Goal: Task Accomplishment & Management: Use online tool/utility

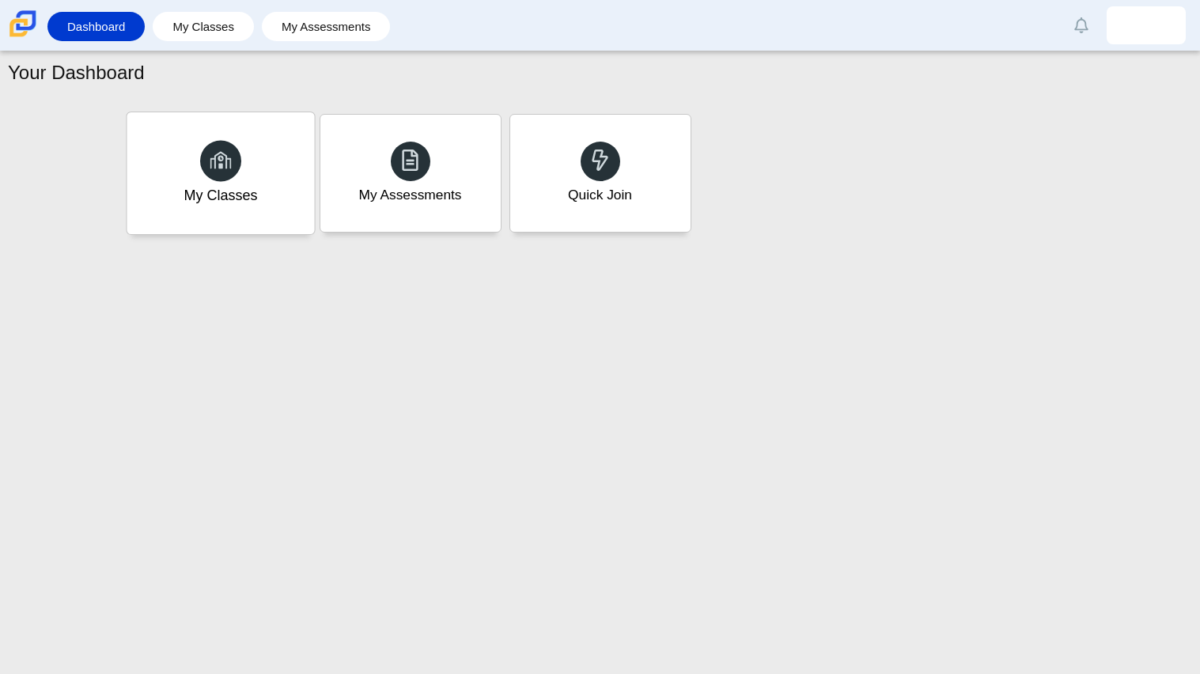
click at [167, 168] on div "My Classes" at bounding box center [220, 173] width 187 height 122
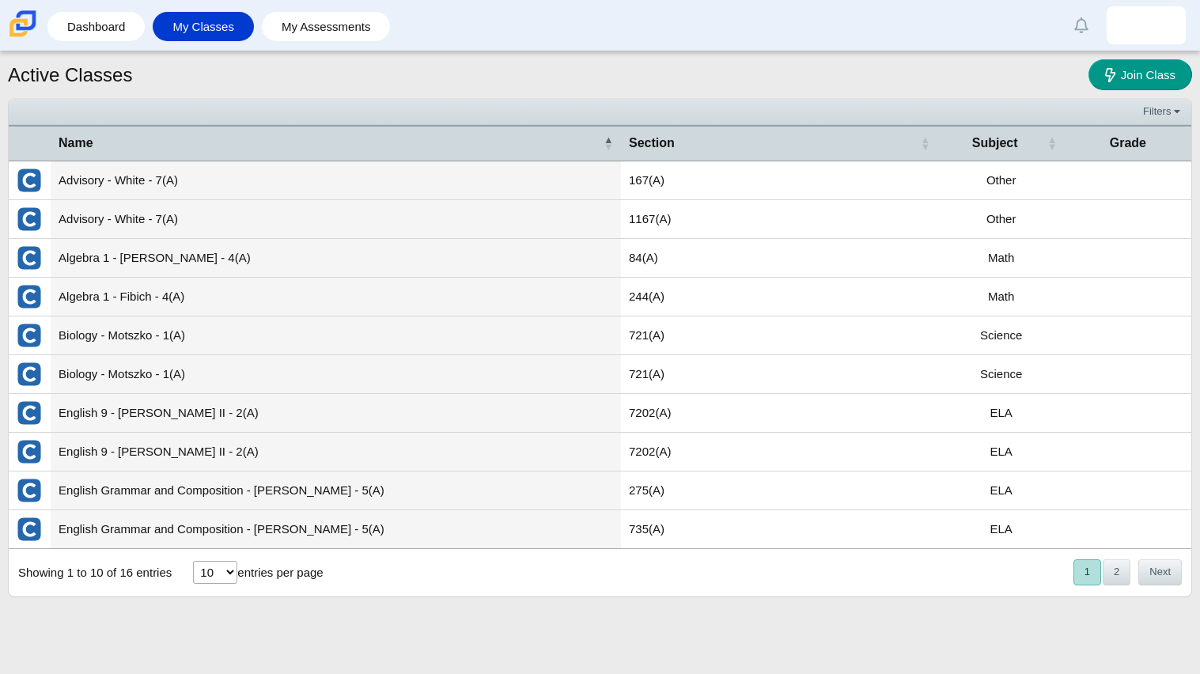
click at [900, 337] on td "721(A)" at bounding box center [779, 335] width 317 height 39
click at [115, 337] on td "Biology - Motszko - 1(A)" at bounding box center [336, 335] width 570 height 39
click at [27, 334] on img "External class connected through Clever" at bounding box center [29, 335] width 25 height 25
click at [121, 30] on link "Dashboard" at bounding box center [95, 26] width 81 height 29
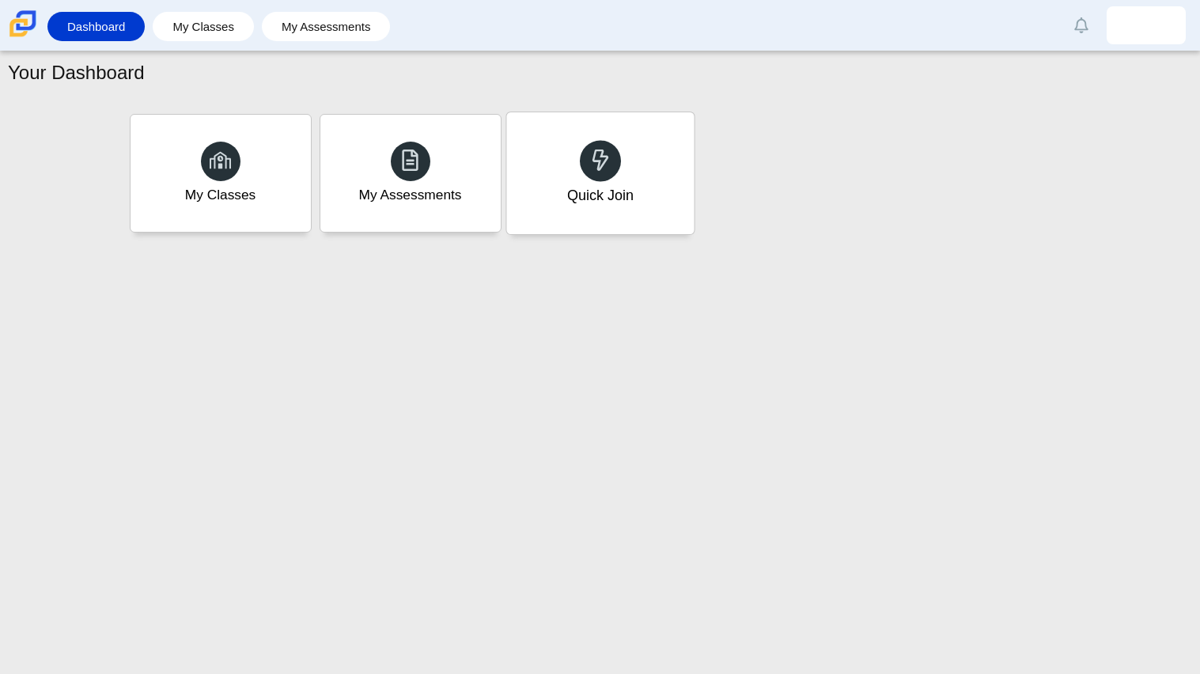
click at [578, 205] on div "Quick Join" at bounding box center [599, 195] width 66 height 21
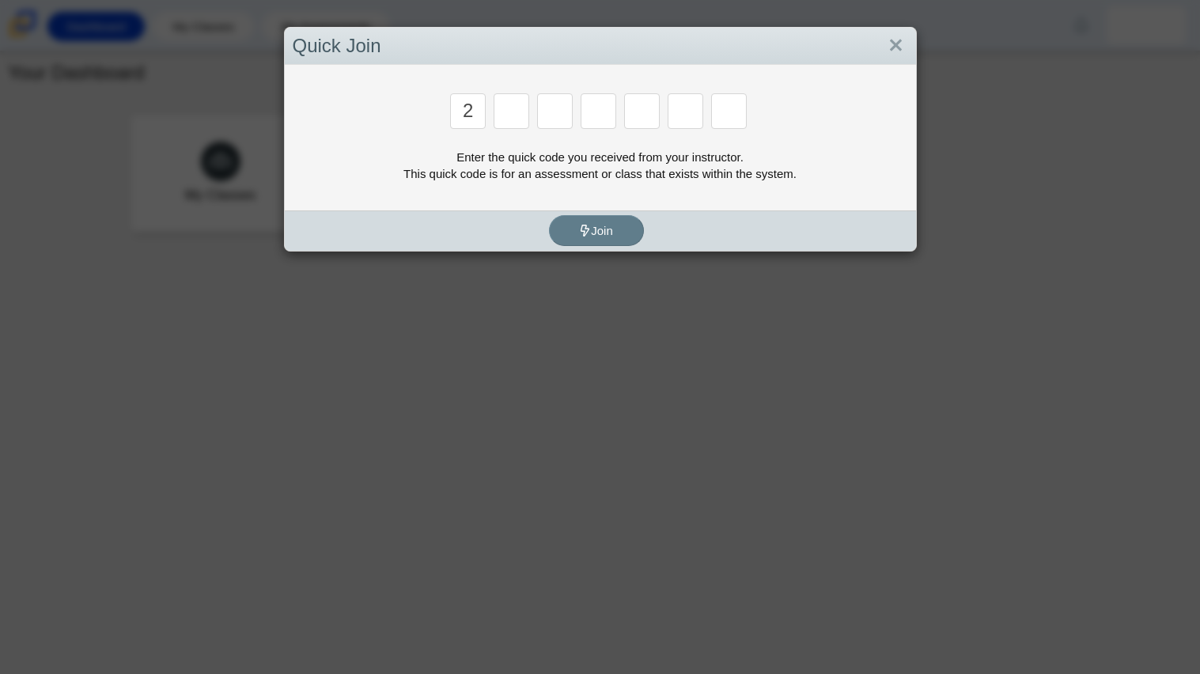
type input "2"
type input "c"
type input "u"
type input "p"
type input "s"
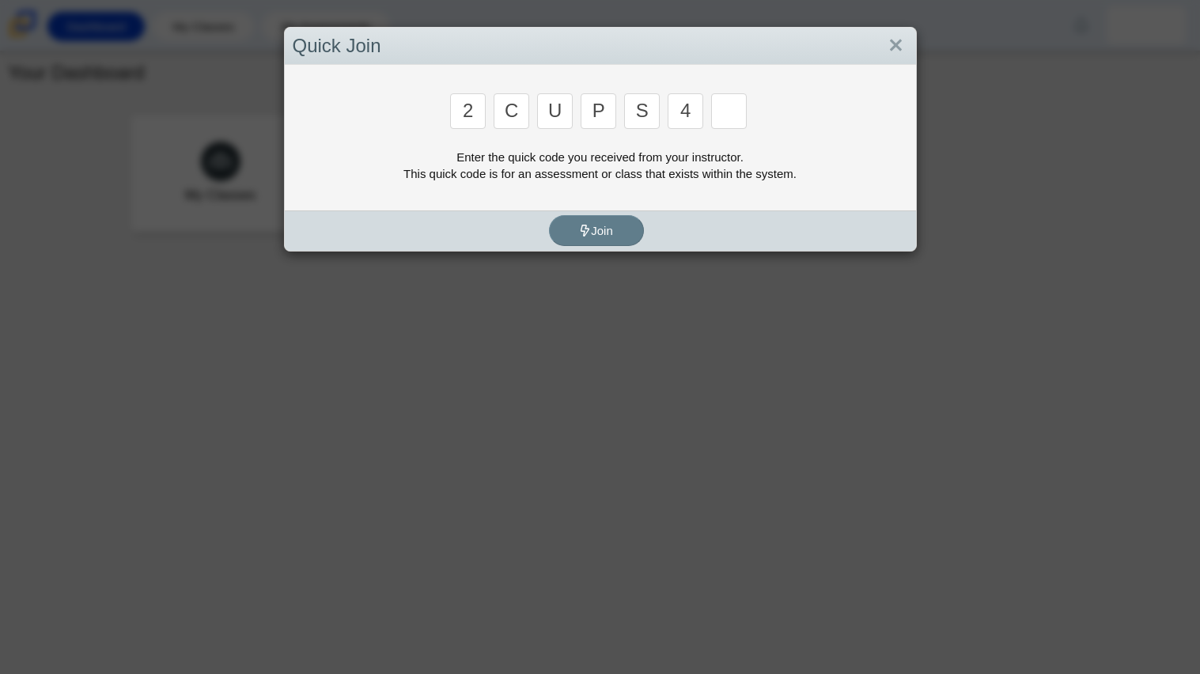
type input "4"
type input "a"
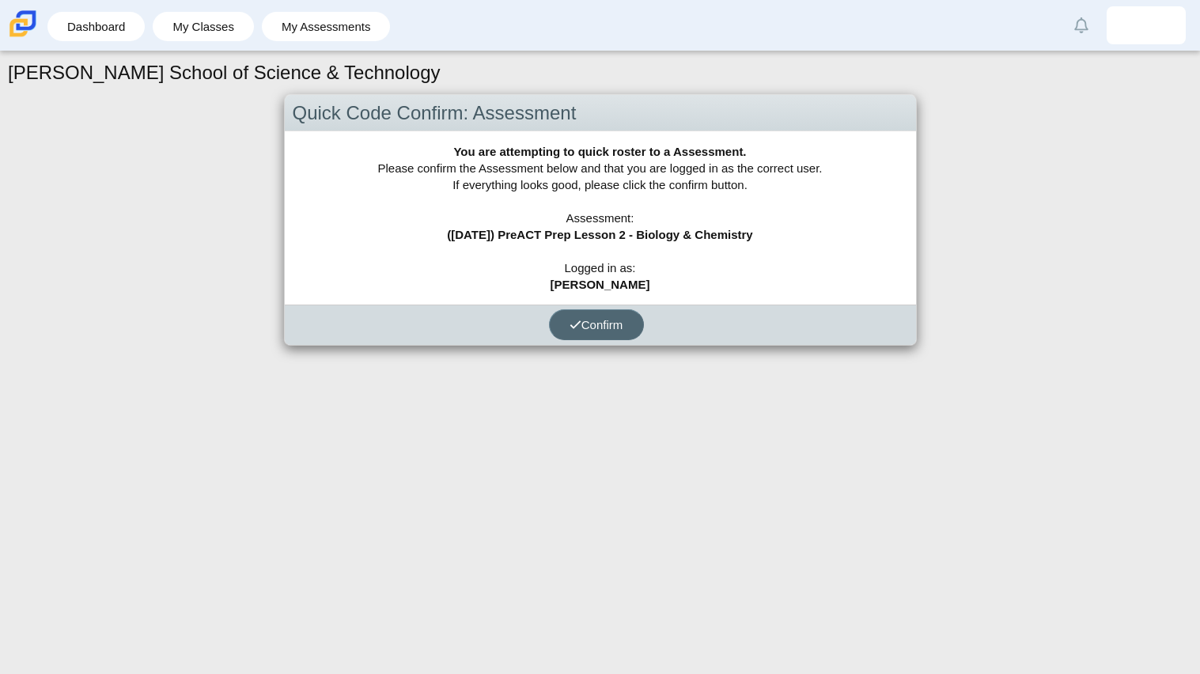
click at [589, 323] on span "Confirm" at bounding box center [596, 324] width 54 height 13
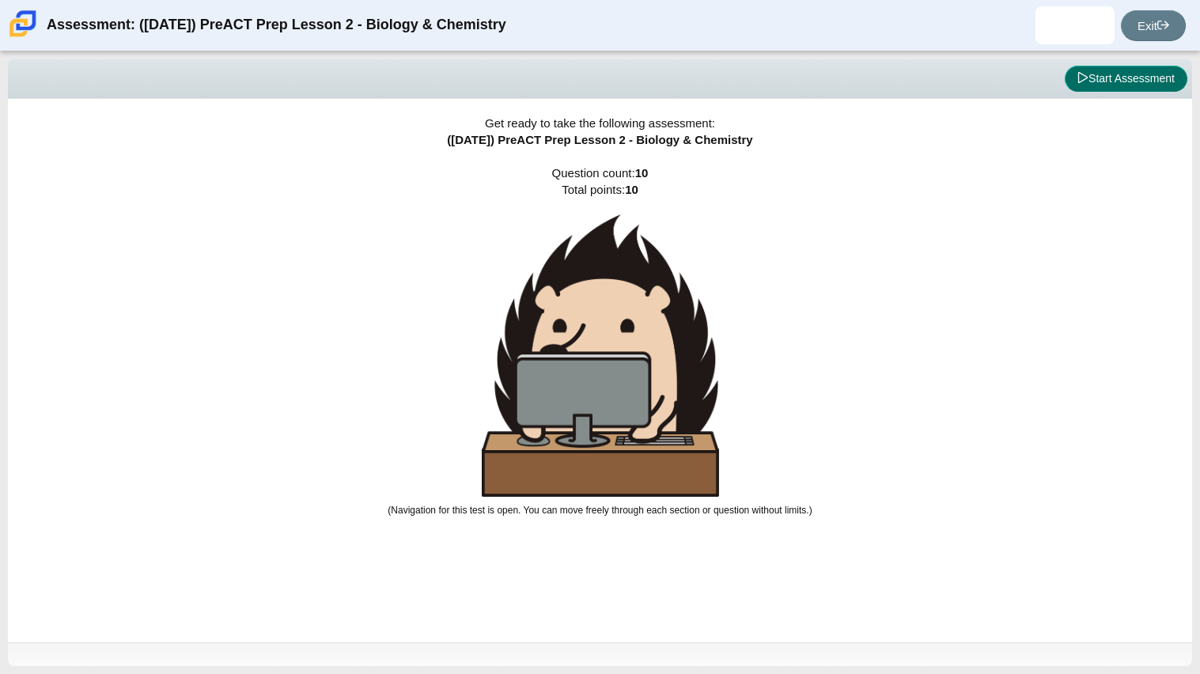
click at [1158, 85] on button "Start Assessment" at bounding box center [1125, 79] width 123 height 27
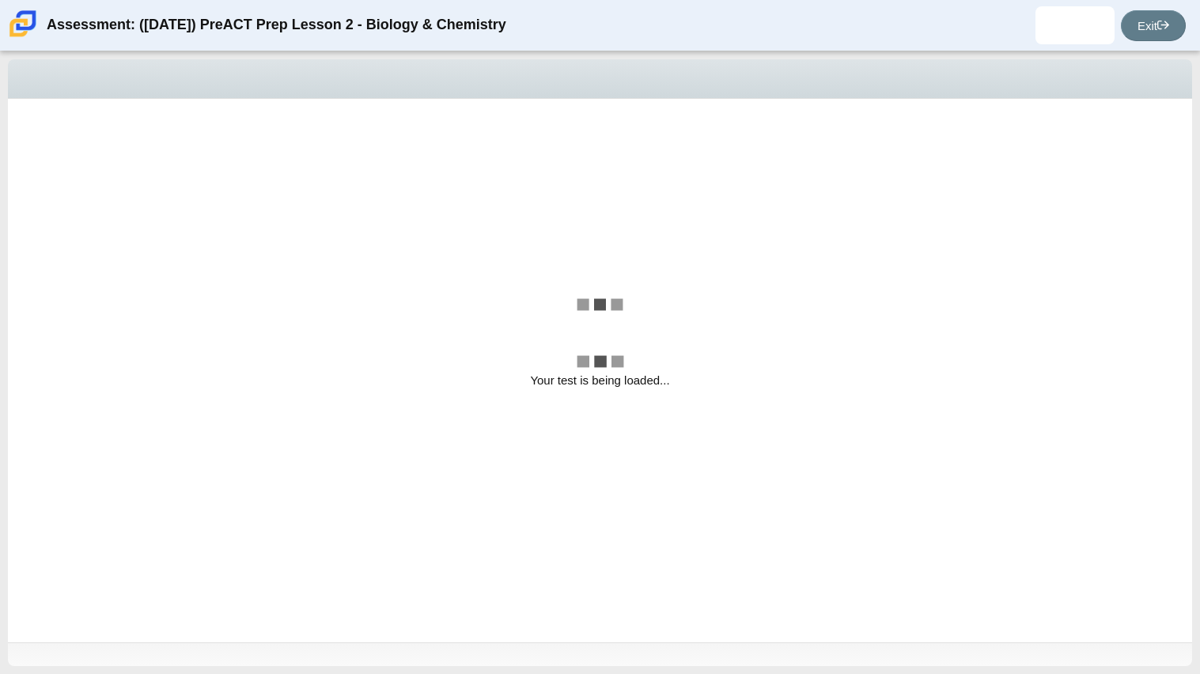
select select "88c27e0d-eae0-4ba9-ac20-9160ce6547ef"
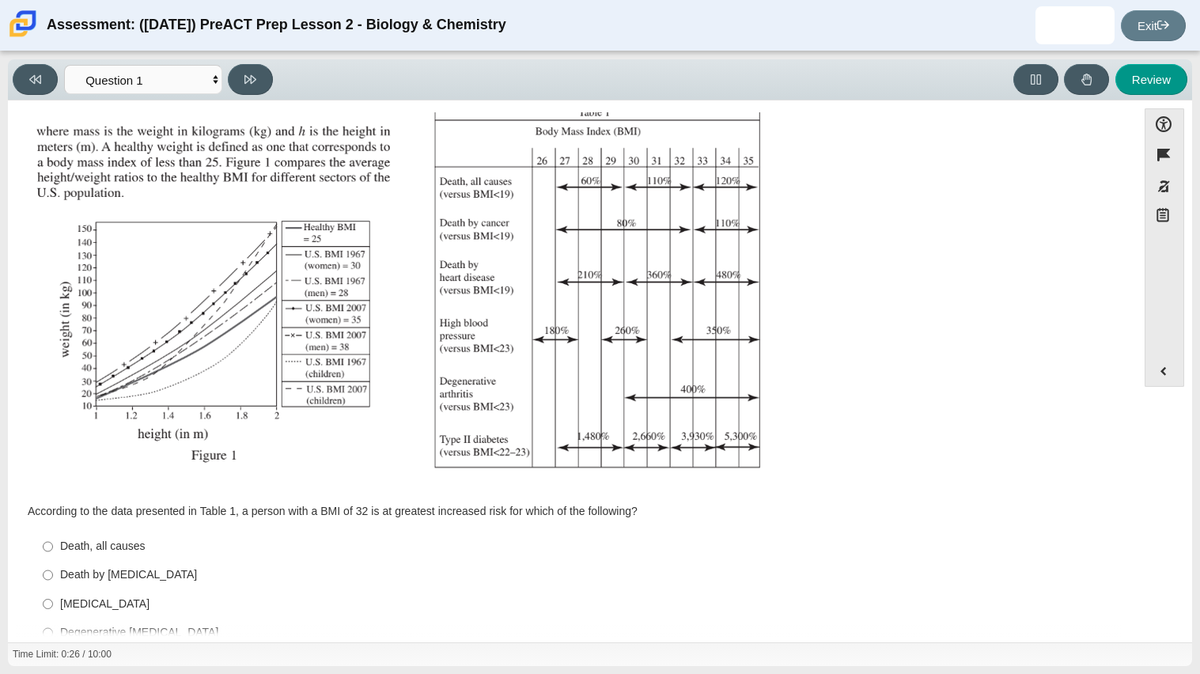
scroll to position [165, 0]
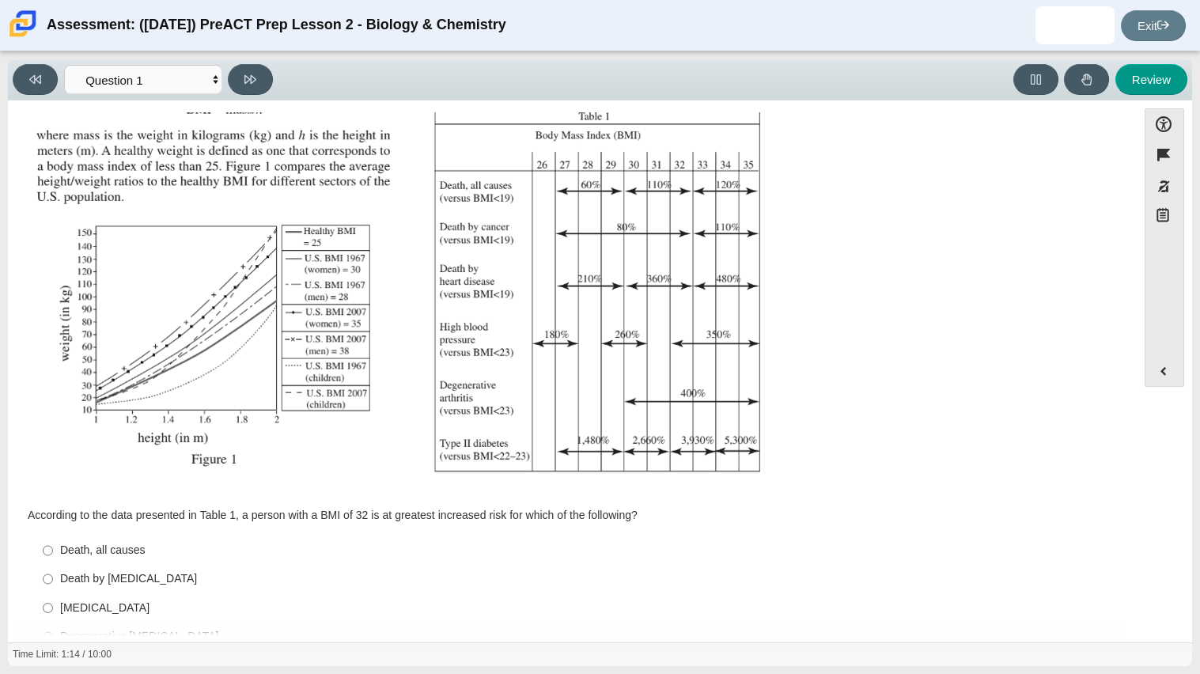
click at [341, 350] on img "Assessment items" at bounding box center [406, 226] width 752 height 531
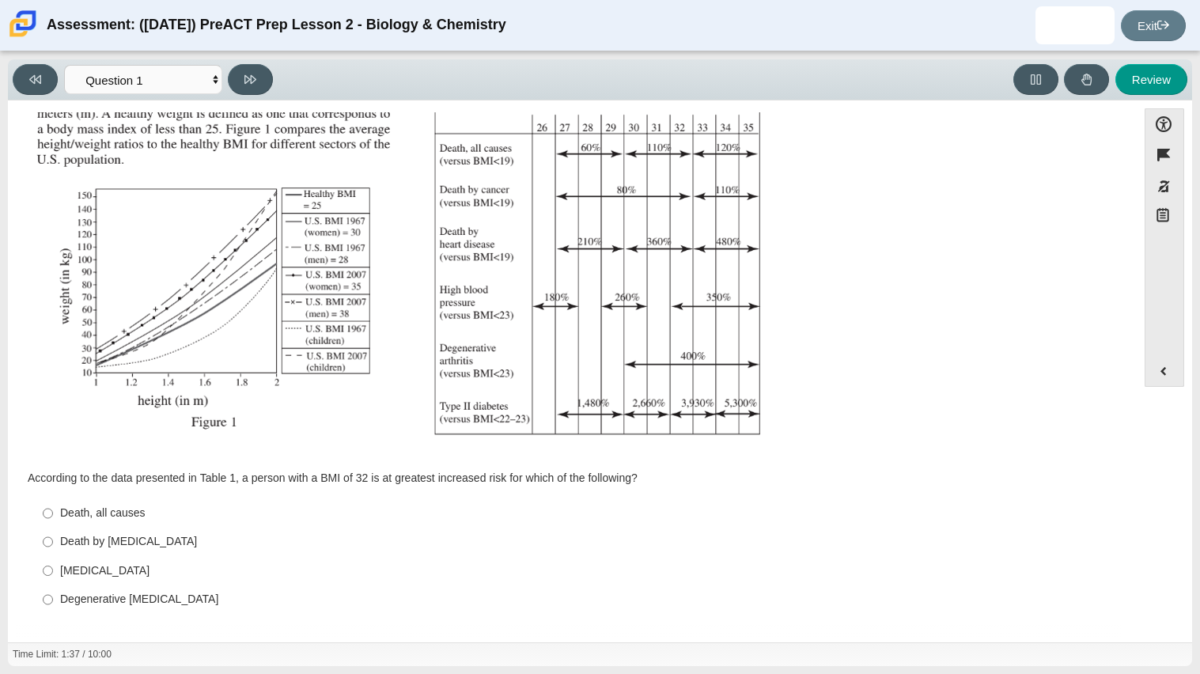
click at [107, 514] on div "Death, all causes" at bounding box center [584, 513] width 1049 height 16
click at [53, 514] on input "Death, all causes Death, all causes" at bounding box center [48, 513] width 10 height 28
radio input "true"
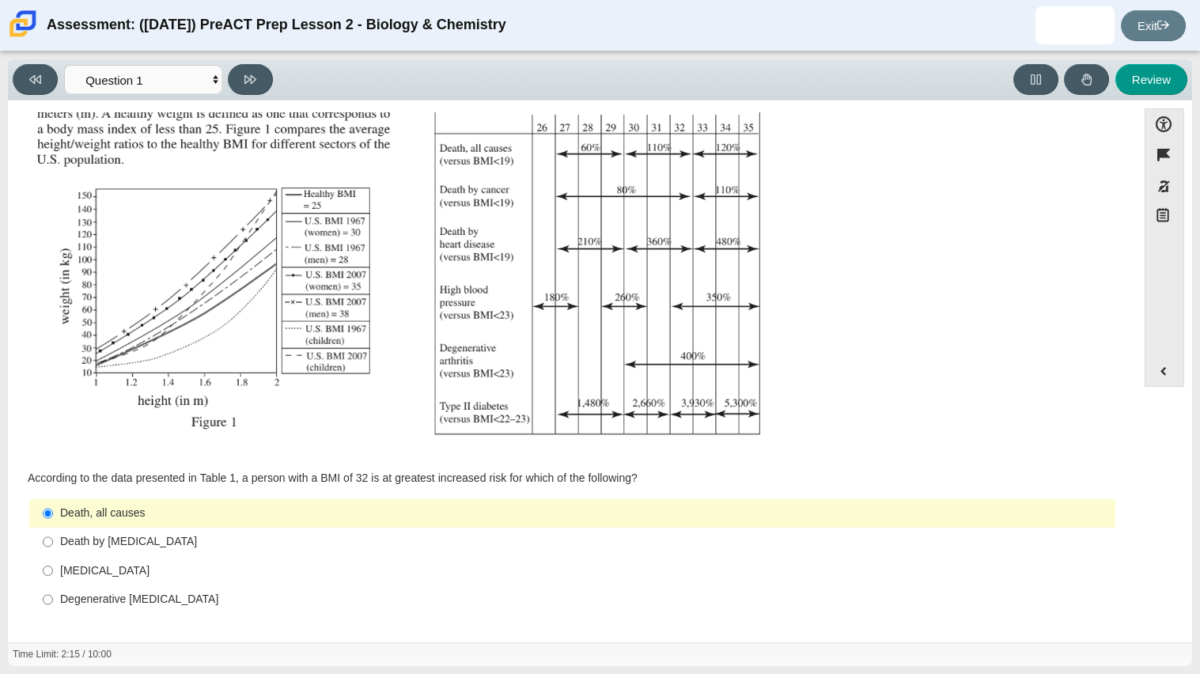
click at [93, 600] on div "Degenerative arthritis" at bounding box center [584, 600] width 1049 height 16
click at [53, 600] on input "Degenerative arthritis Degenerative arthritis" at bounding box center [48, 599] width 10 height 28
radio input "true"
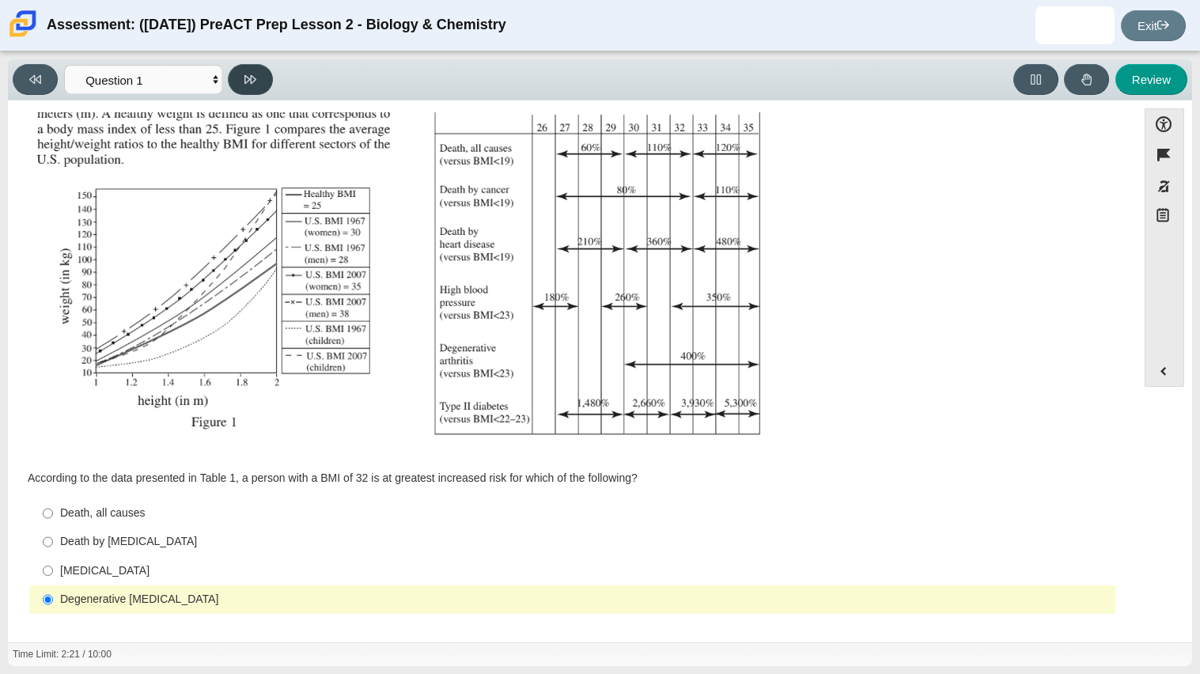
click at [262, 72] on button at bounding box center [250, 79] width 45 height 31
select select "f31ee183-ab53-48c9-9374-3a18949ab500"
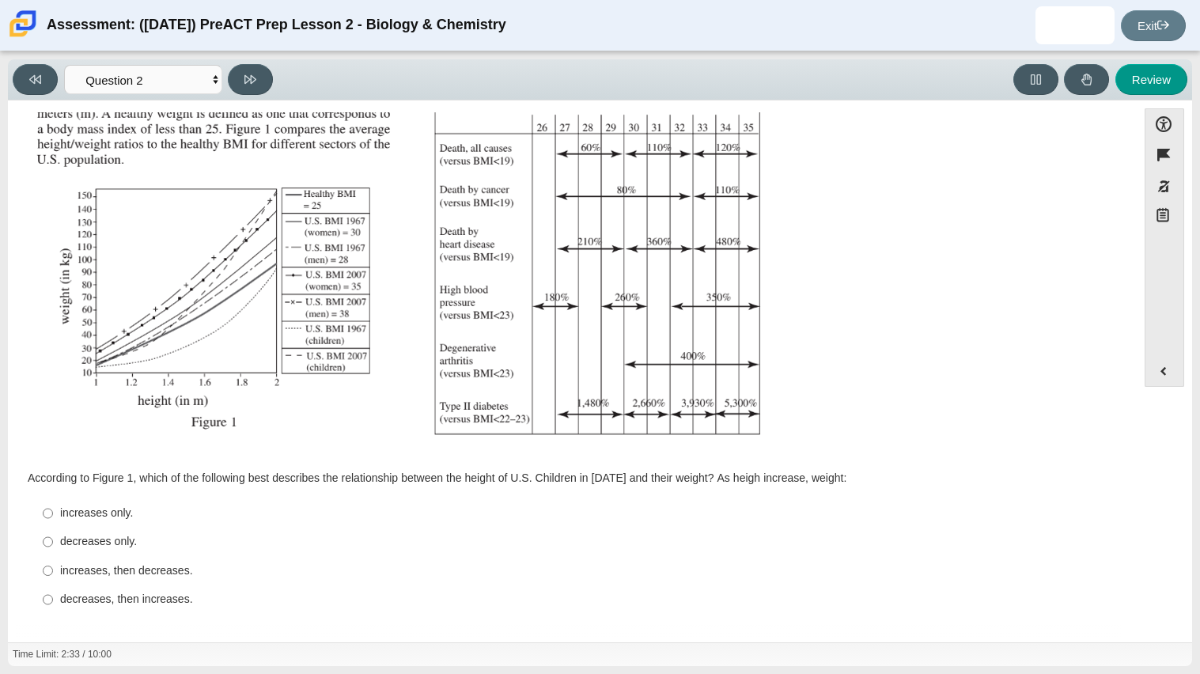
scroll to position [202, 0]
click at [123, 520] on div "increases only." at bounding box center [584, 514] width 1049 height 16
click at [53, 520] on input "increases only. increases only." at bounding box center [48, 514] width 10 height 28
radio input "true"
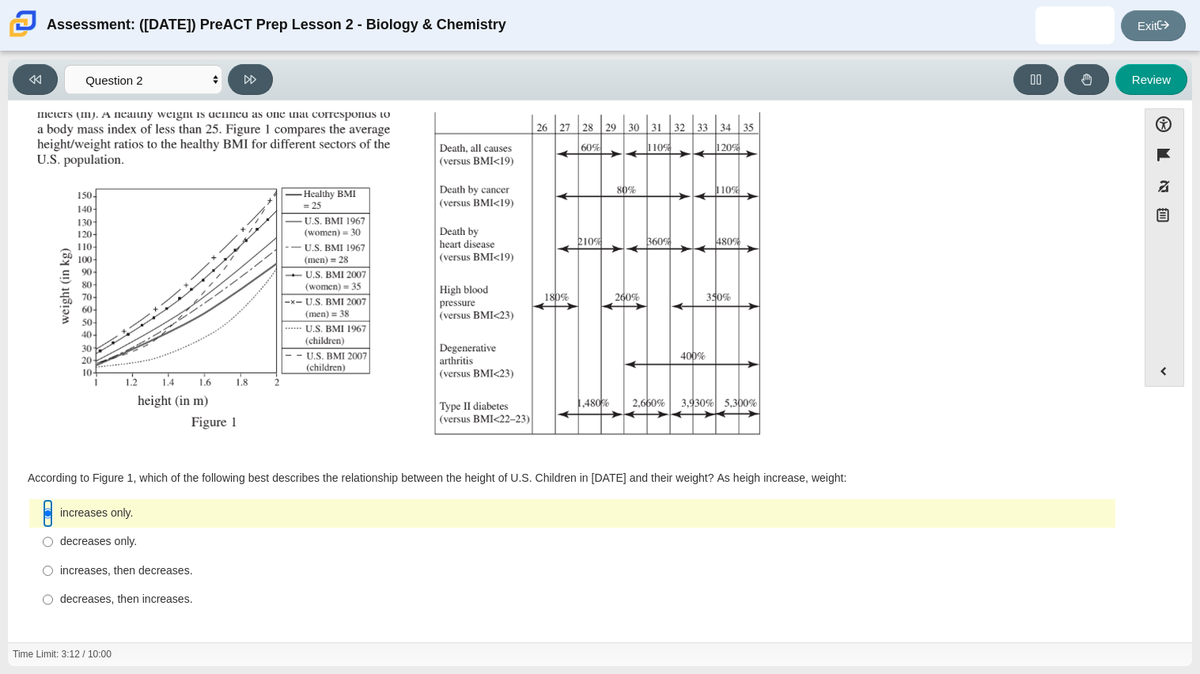
scroll to position [0, 0]
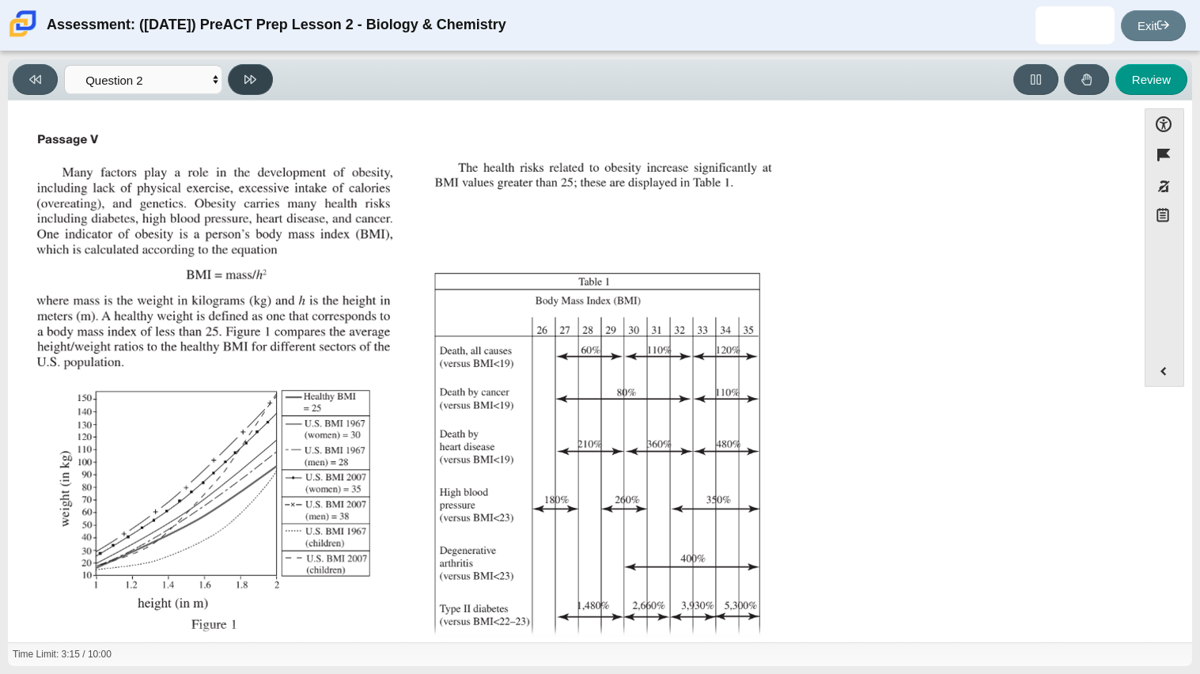
click at [231, 80] on button at bounding box center [250, 79] width 45 height 31
select select "45e82964-709e-4180-9336-970e18221224"
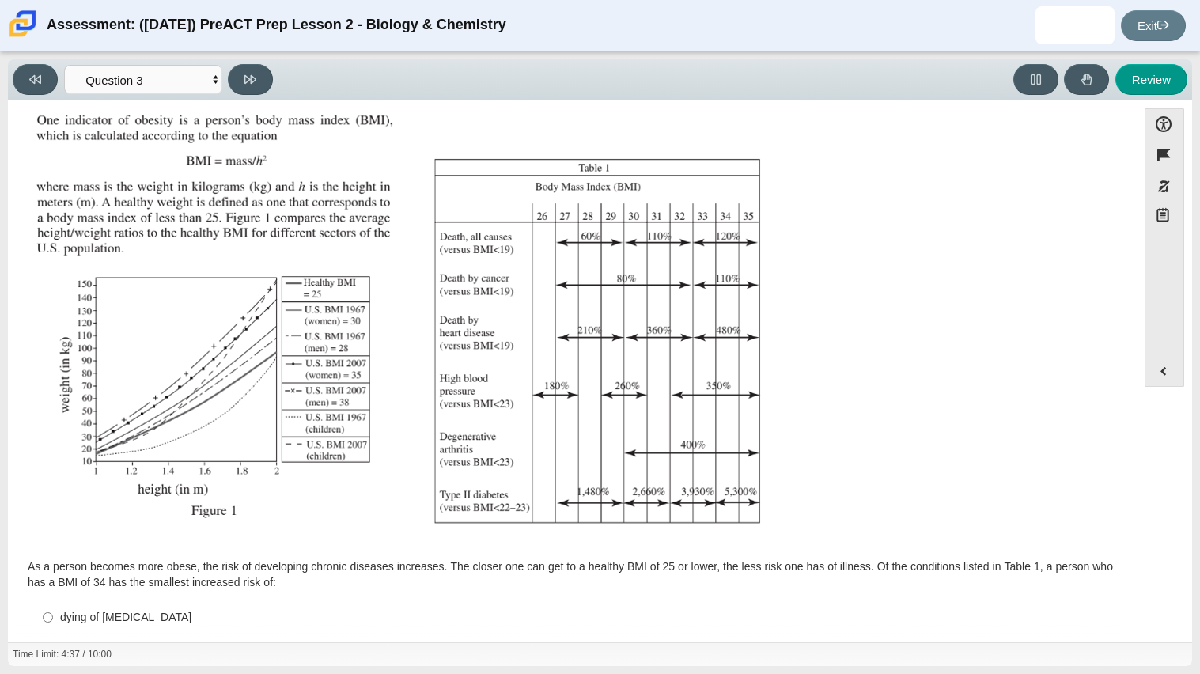
scroll to position [218, 0]
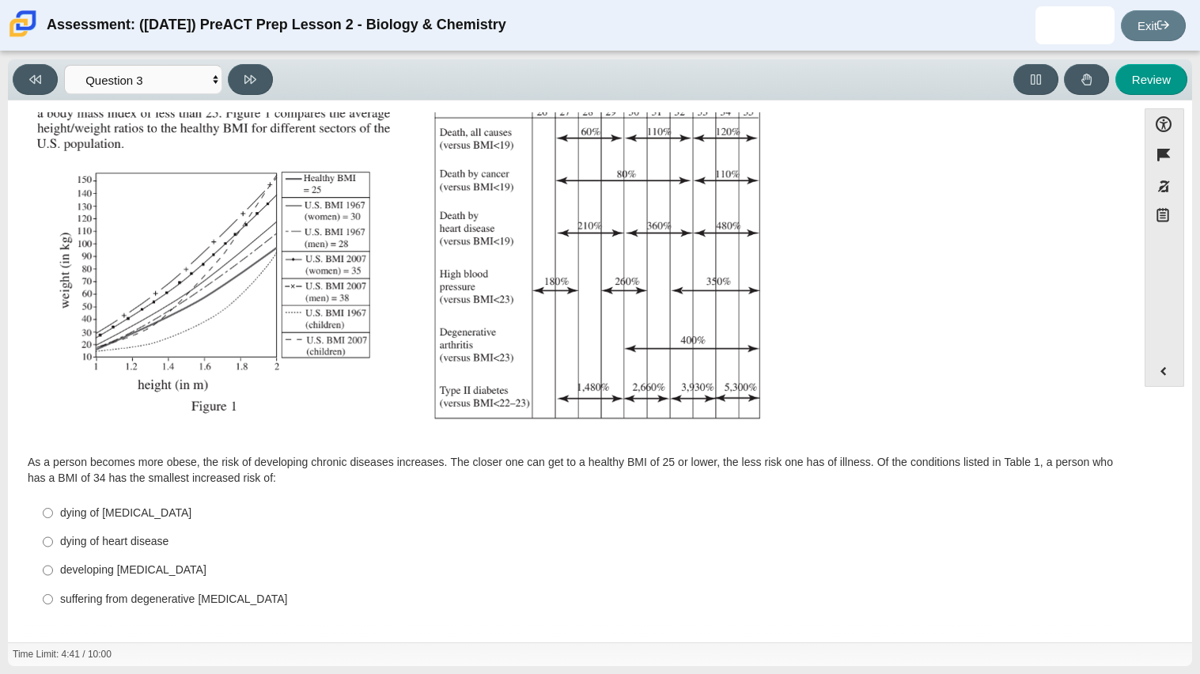
click at [149, 580] on label "developing type II diabetes developing type II diabetes" at bounding box center [573, 570] width 1083 height 28
click at [53, 580] on input "developing type II diabetes developing type II diabetes" at bounding box center [48, 570] width 10 height 28
radio input "true"
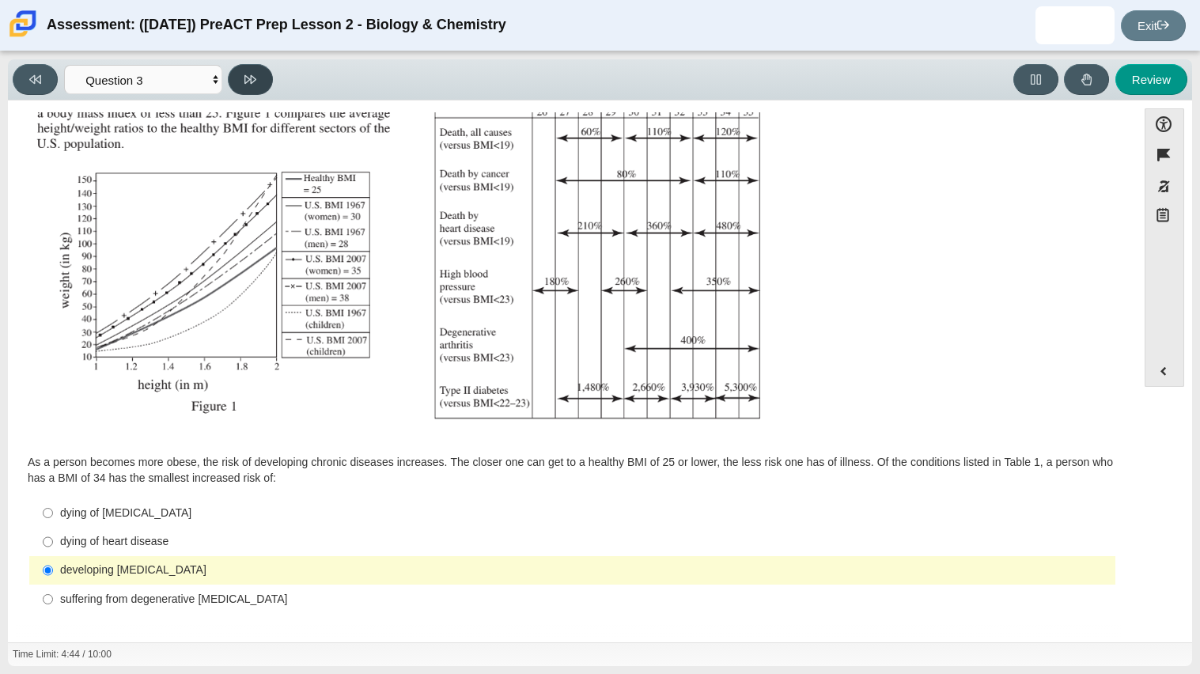
click at [245, 75] on icon at bounding box center [250, 79] width 12 height 9
select select "71dcacfe-cf8b-4cdc-be22-b82c8aec5da2"
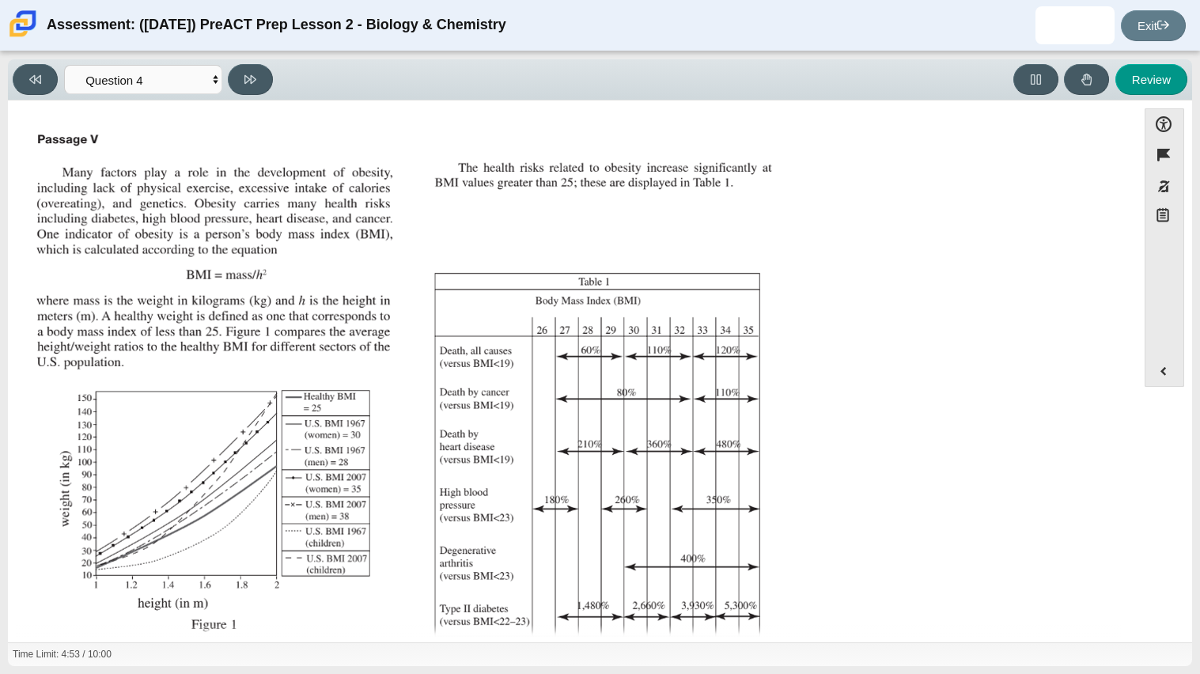
scroll to position [204, 0]
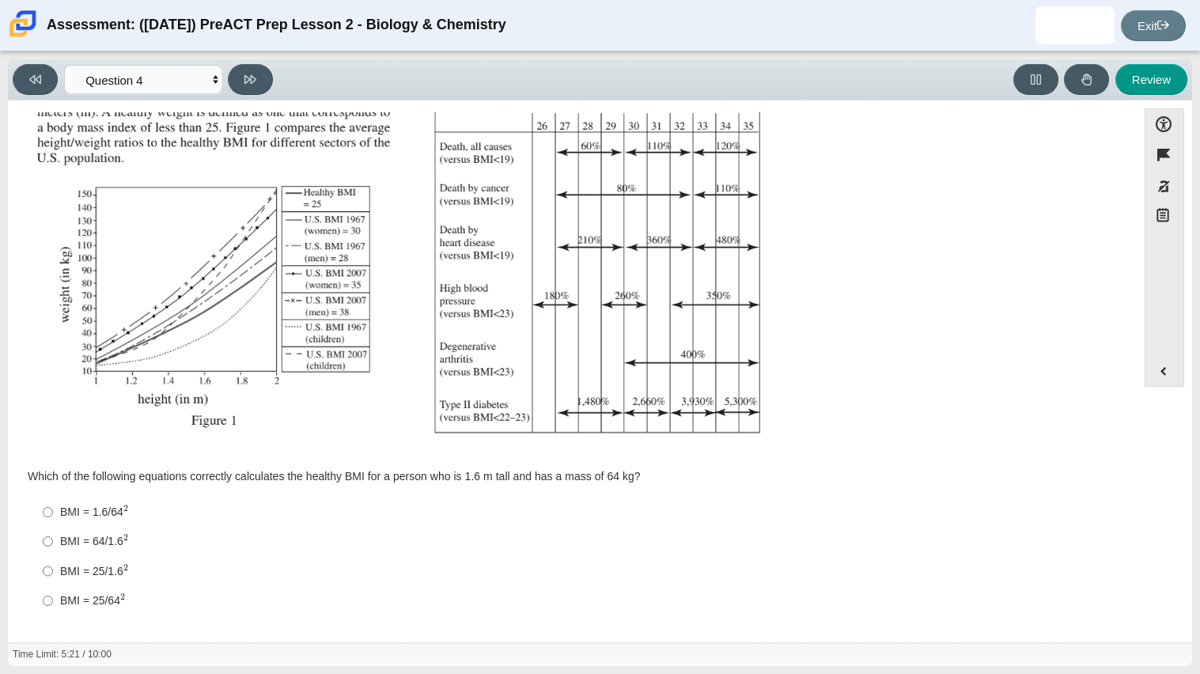
click at [98, 513] on div "BMI = 1.6/64 2" at bounding box center [584, 512] width 1049 height 17
click at [53, 513] on input "BMI = 1.6/64 2 BMI = 1.6/642" at bounding box center [48, 511] width 10 height 29
radio input "true"
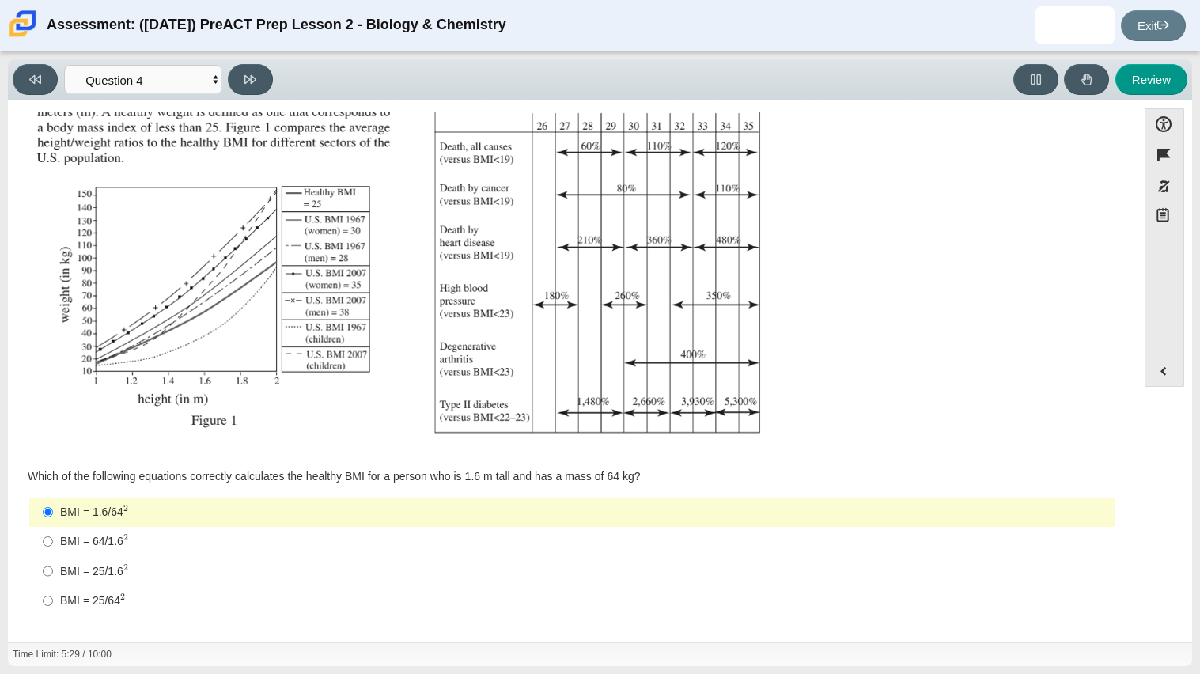
click at [116, 533] on div "BMI = 64/1.6 2" at bounding box center [584, 541] width 1049 height 17
click at [53, 531] on input "BMI = 64/1.6 2 BMI = 64/1.62" at bounding box center [48, 541] width 10 height 29
radio input "true"
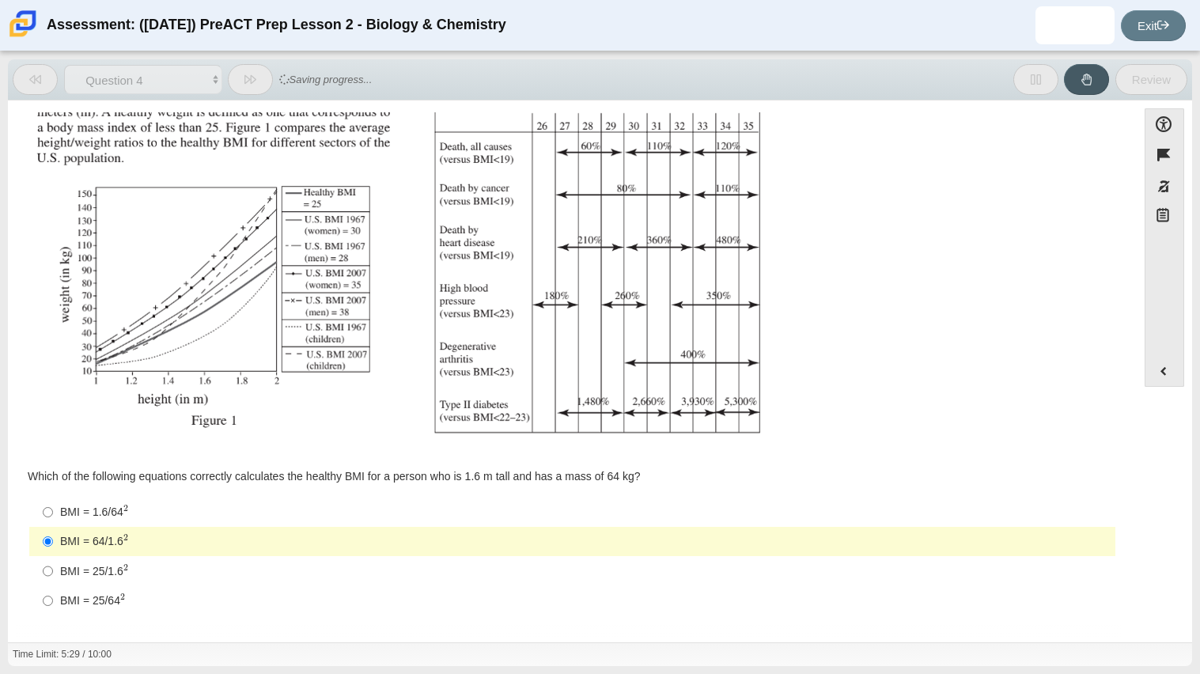
click at [116, 533] on div "BMI = 64/1.6 2" at bounding box center [584, 541] width 1049 height 17
click at [53, 531] on input "BMI = 64/1.6 2 BMI = 64/1.62" at bounding box center [48, 541] width 10 height 29
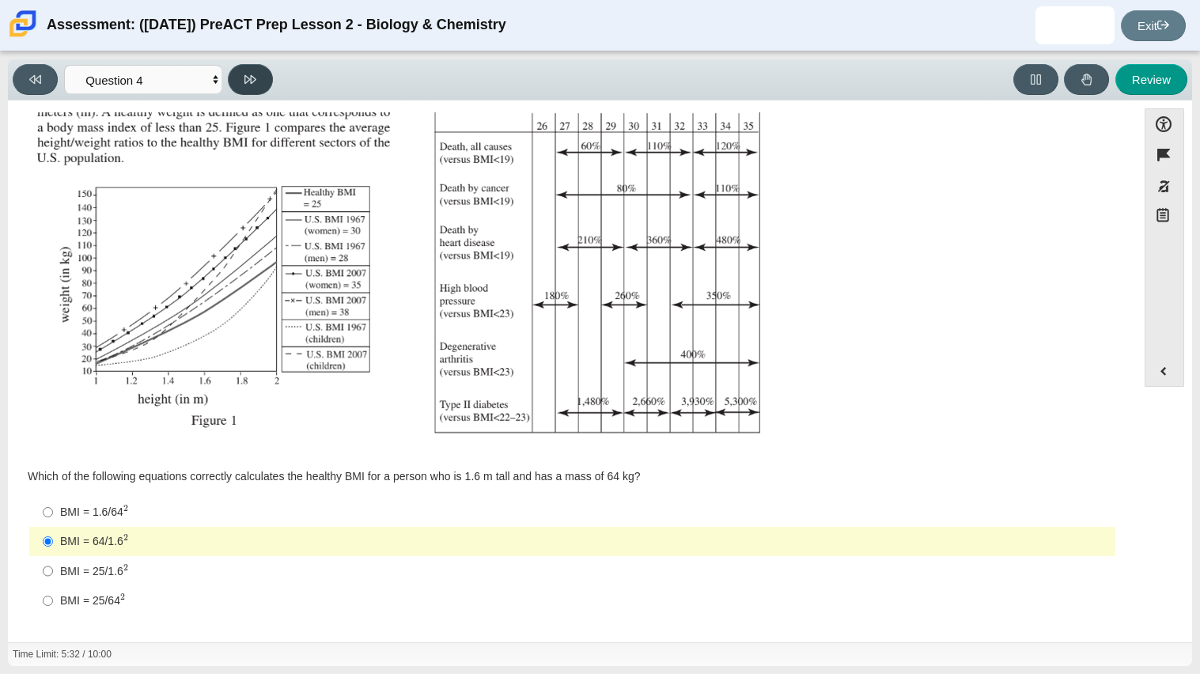
click at [253, 78] on icon at bounding box center [250, 80] width 12 height 12
select select "c6558c8b-086a-4b4c-b582-9428309971ba"
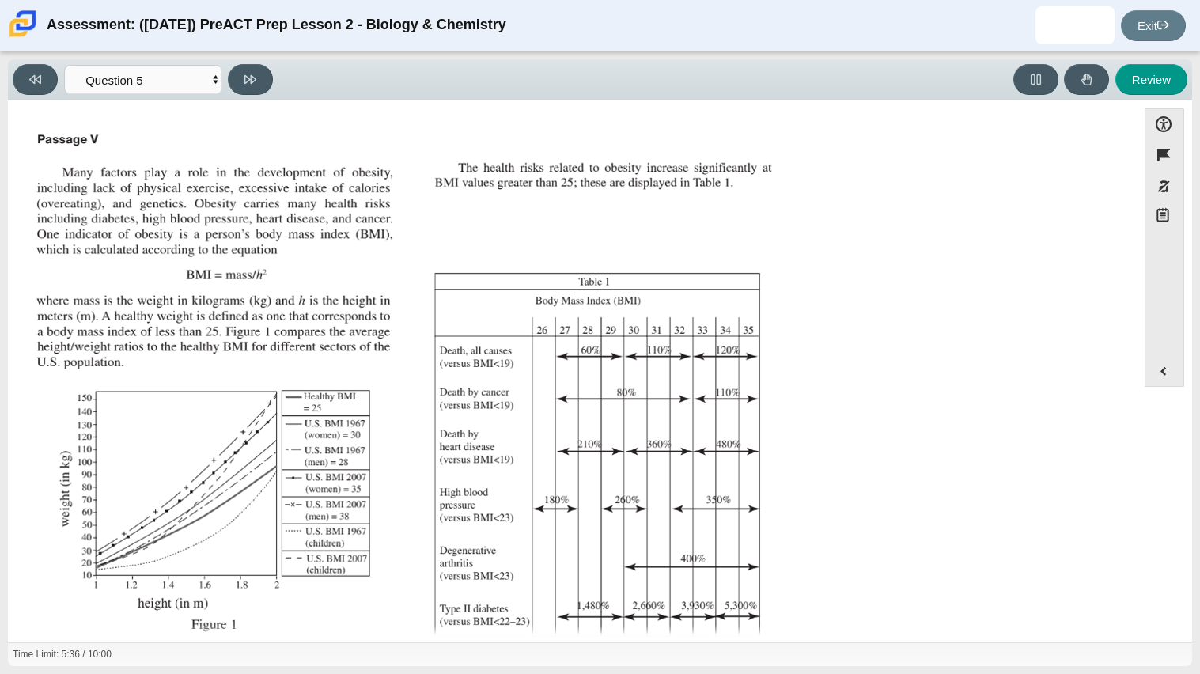
scroll to position [202, 0]
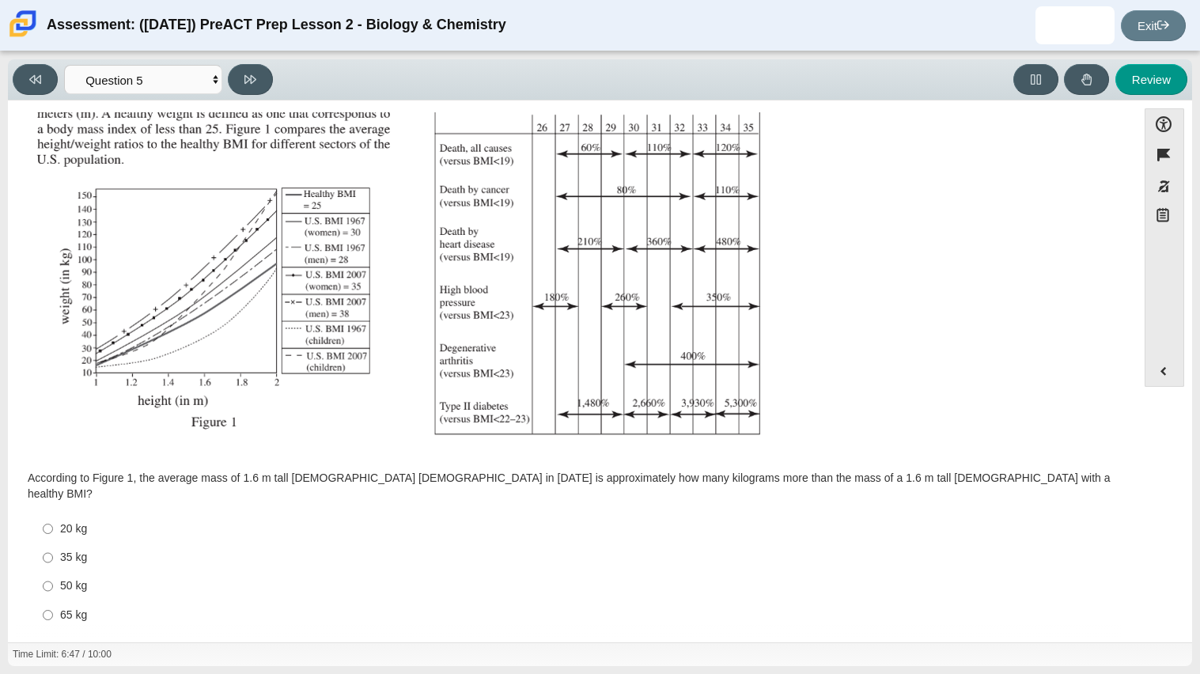
click at [73, 607] on div "65 kg" at bounding box center [584, 615] width 1049 height 16
click at [53, 603] on input "65 kg 65 kg" at bounding box center [48, 614] width 10 height 28
radio input "true"
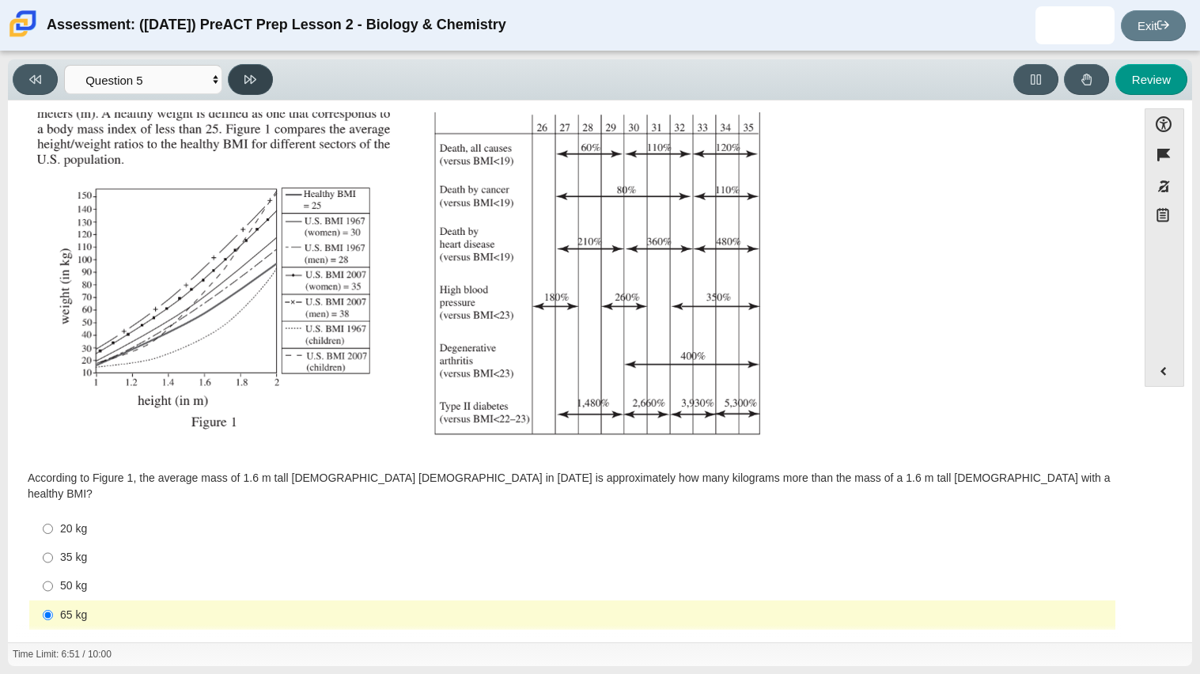
click at [241, 74] on button at bounding box center [250, 79] width 45 height 31
select select "74d98ab6-2529-481e-9250-4e9263ec31cd"
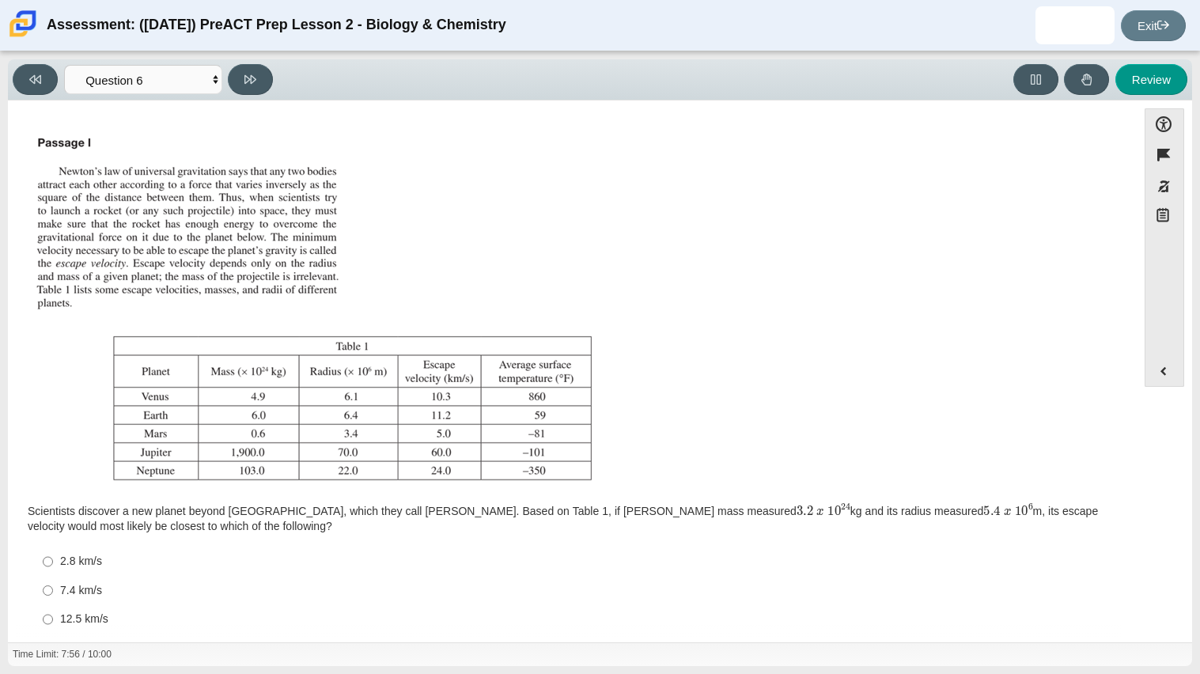
click at [93, 558] on div "2.8 km/s" at bounding box center [584, 562] width 1049 height 16
click at [53, 558] on input "2.8 km/s 2.8 km/s" at bounding box center [48, 561] width 10 height 28
radio input "true"
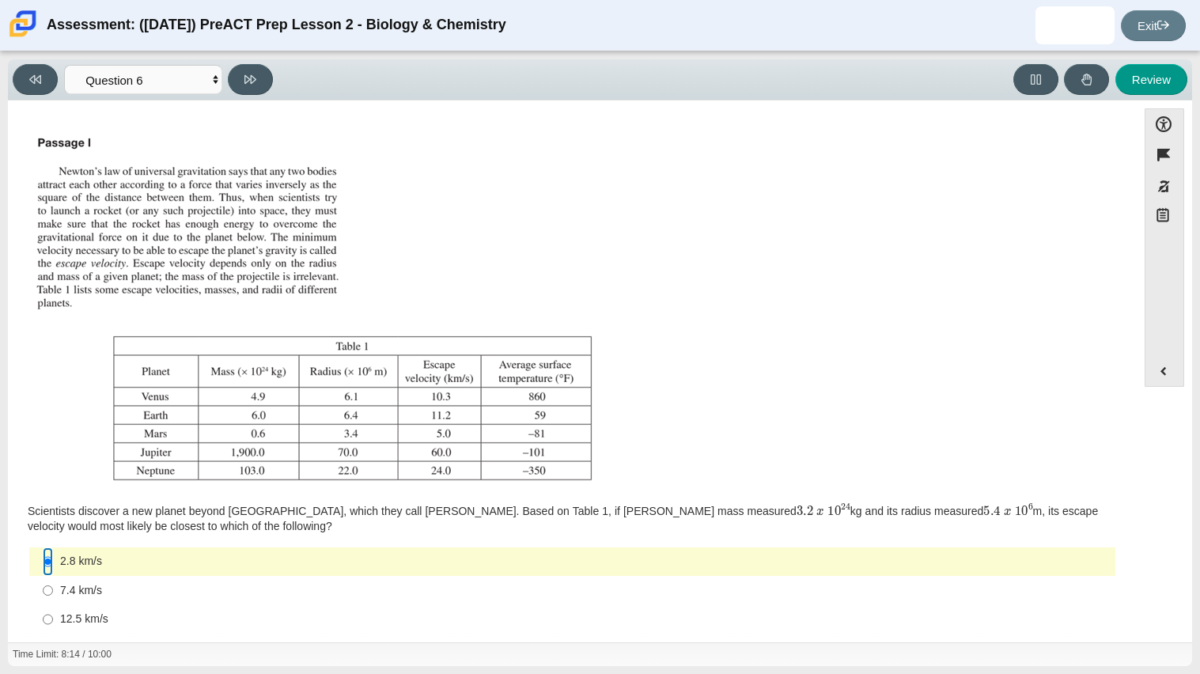
scroll to position [48, 0]
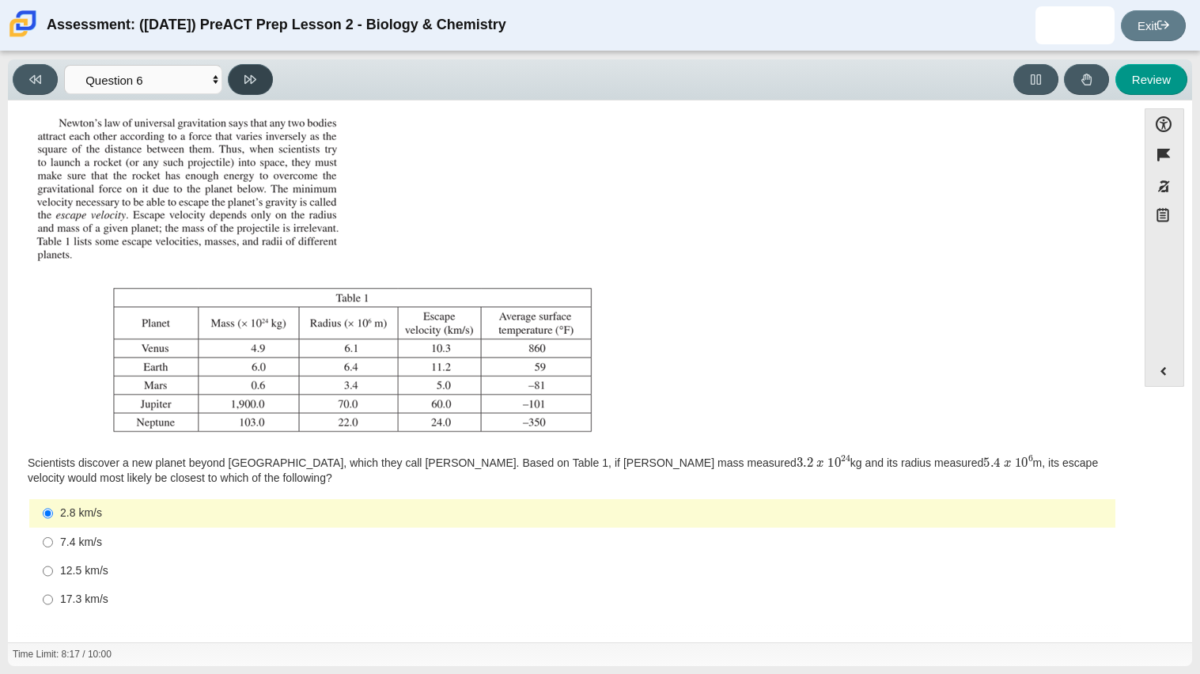
click at [240, 75] on button at bounding box center [250, 79] width 45 height 31
select select "31694628-7769-4744-9964-d3ed6115c03c"
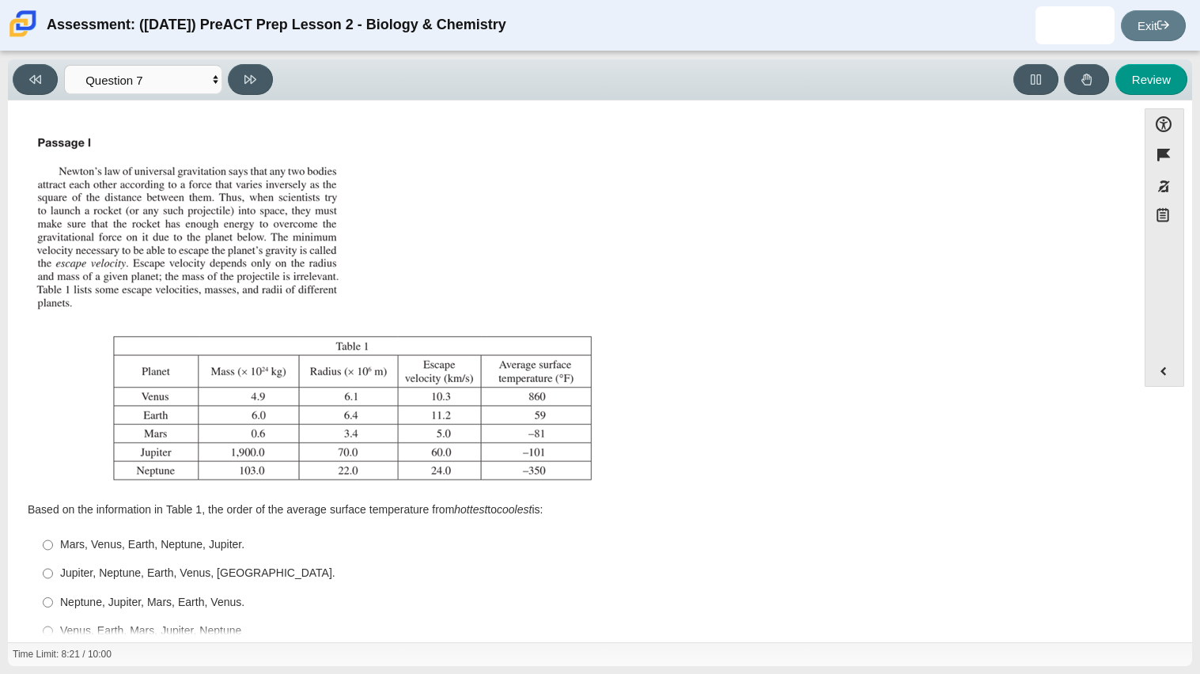
scroll to position [32, 0]
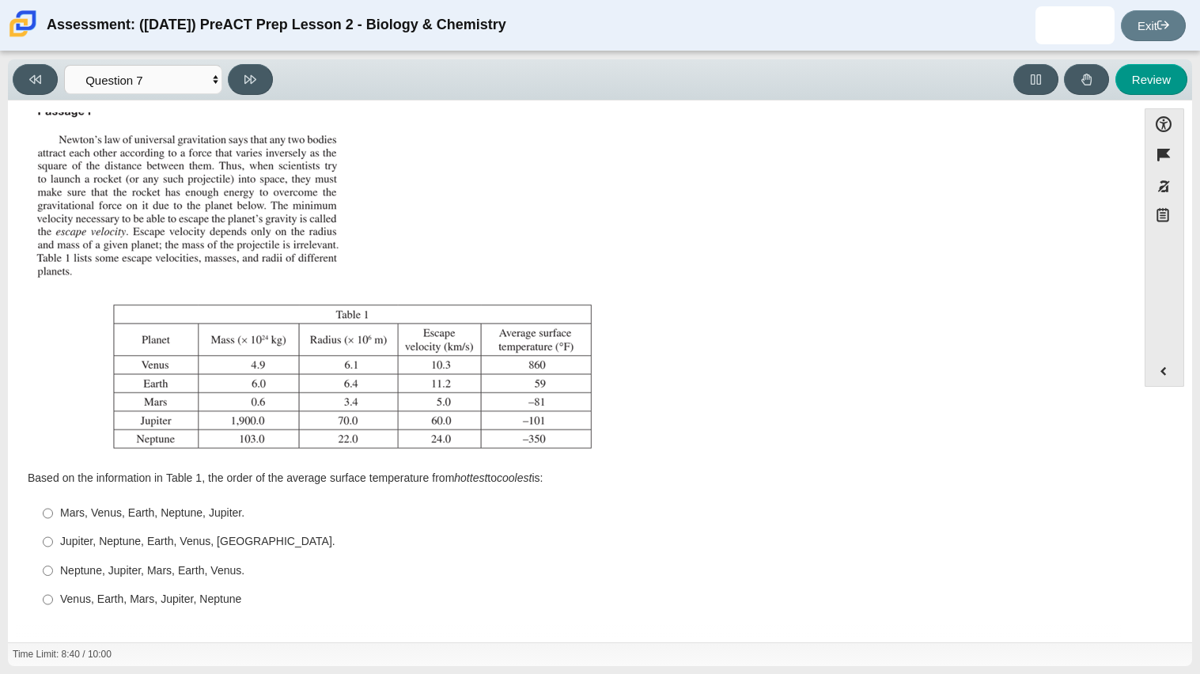
click at [171, 597] on div "Venus, Earth, Mars, Jupiter, Neptune" at bounding box center [584, 600] width 1049 height 16
click at [53, 597] on input "Venus, Earth, Mars, Jupiter, Neptune Venus, Earth, Mars, Jupiter, Neptune" at bounding box center [48, 599] width 10 height 28
radio input "true"
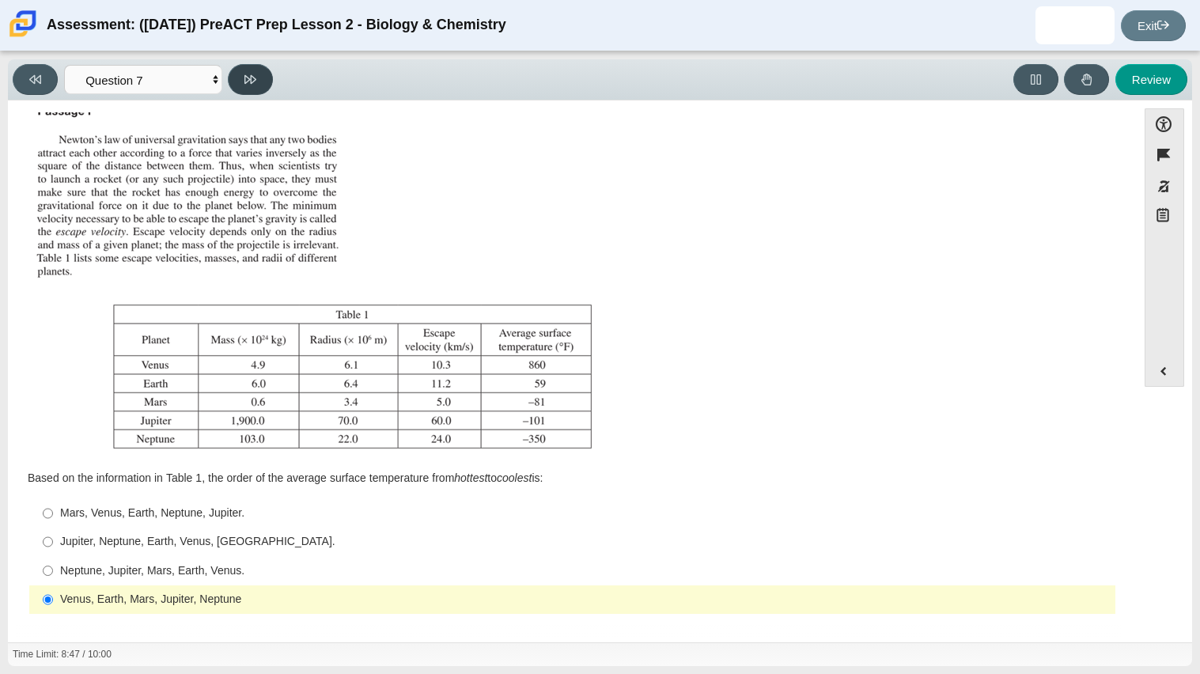
click at [245, 93] on button at bounding box center [250, 79] width 45 height 31
select select "02960795-9514-4c41-985f-77b6951c8514"
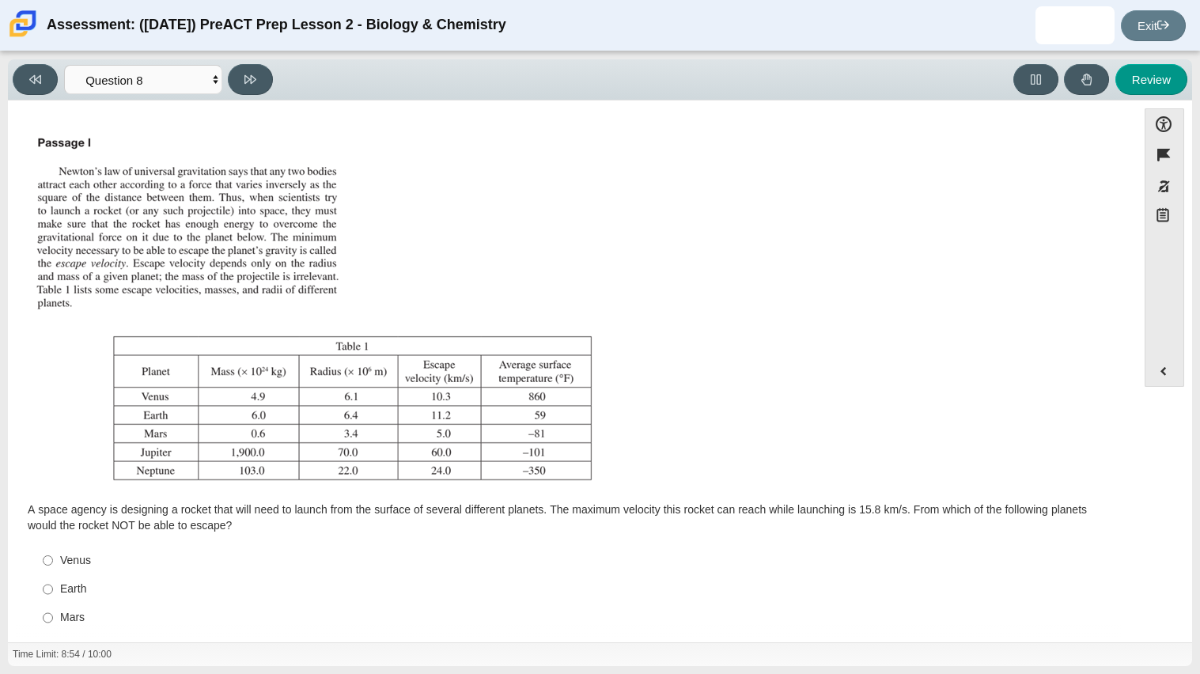
scroll to position [47, 0]
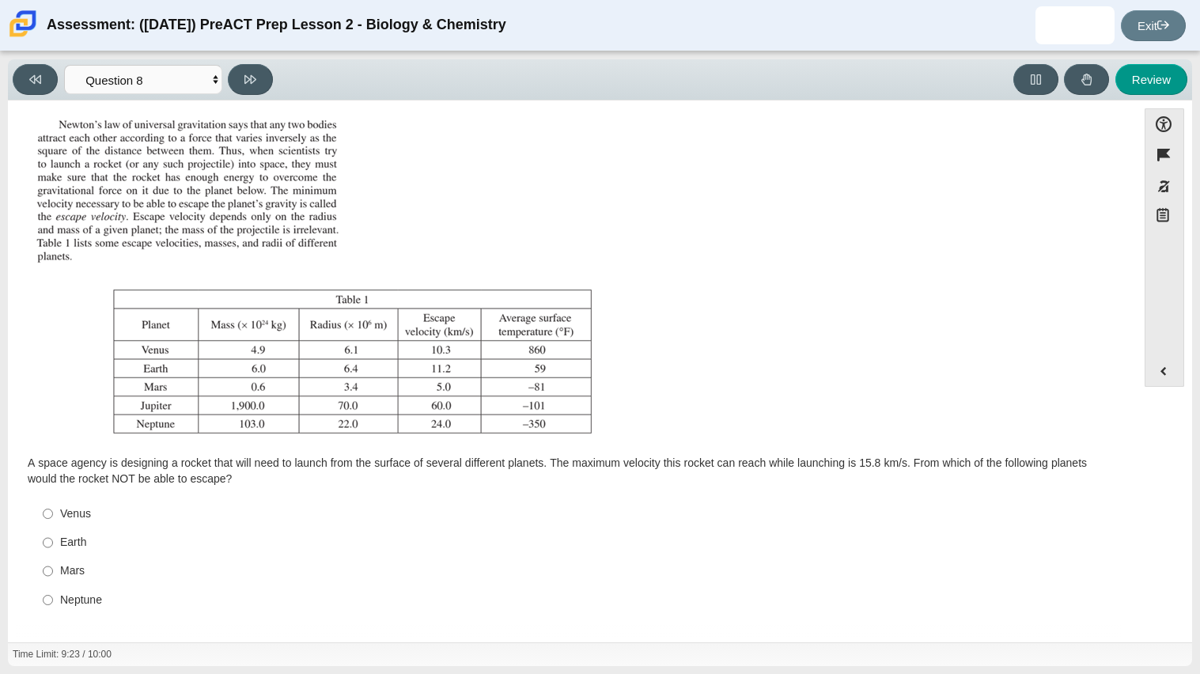
click at [70, 595] on div "Neptune" at bounding box center [584, 600] width 1049 height 16
click at [53, 595] on input "Neptune Neptune" at bounding box center [48, 599] width 10 height 28
radio input "true"
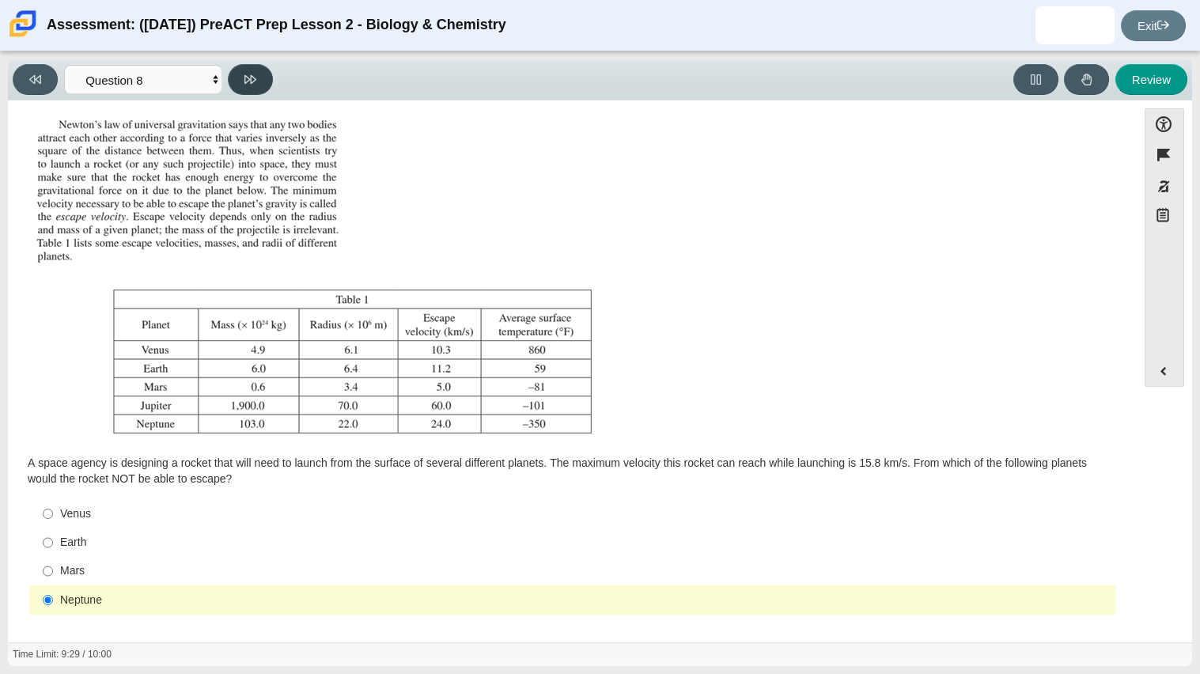
click at [263, 66] on button at bounding box center [250, 79] width 45 height 31
select select "ef19177f-9eb9-441f-a0b9-65cd4e602bb5"
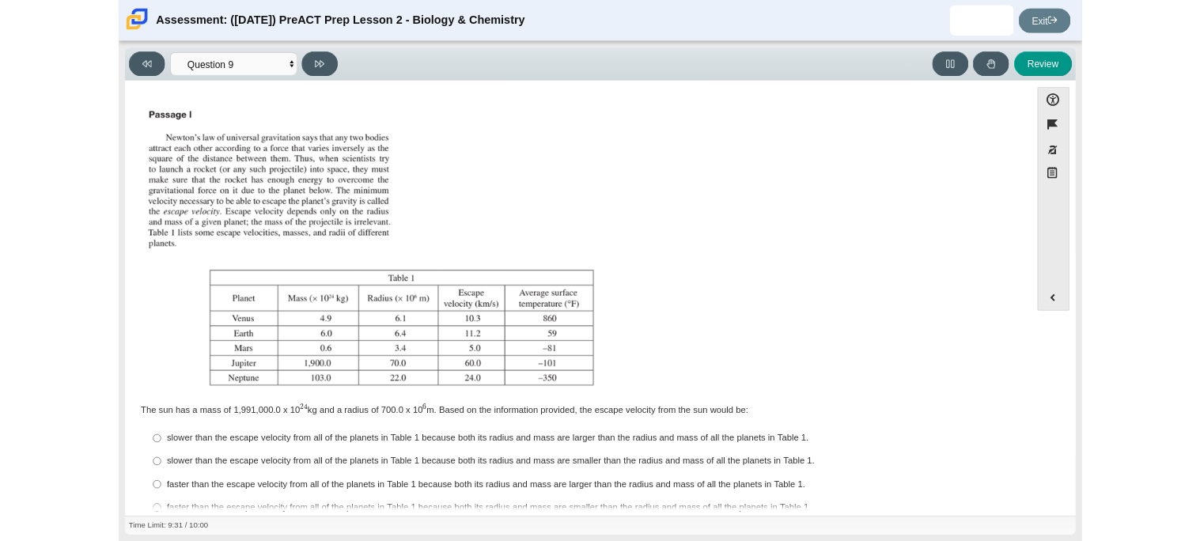
scroll to position [32, 0]
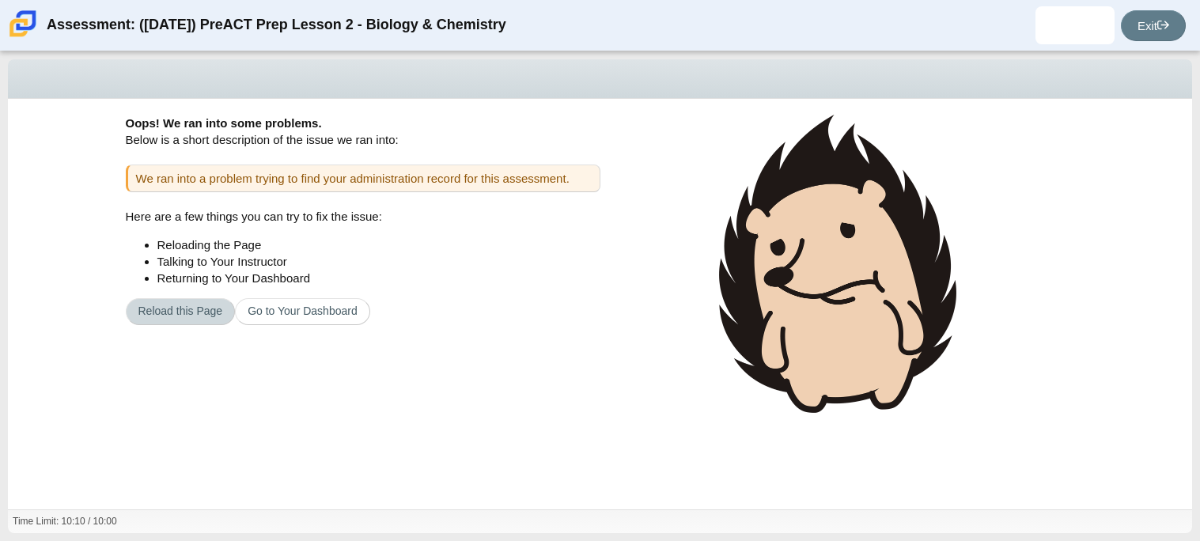
click at [188, 311] on button "Reload this Page" at bounding box center [181, 311] width 110 height 27
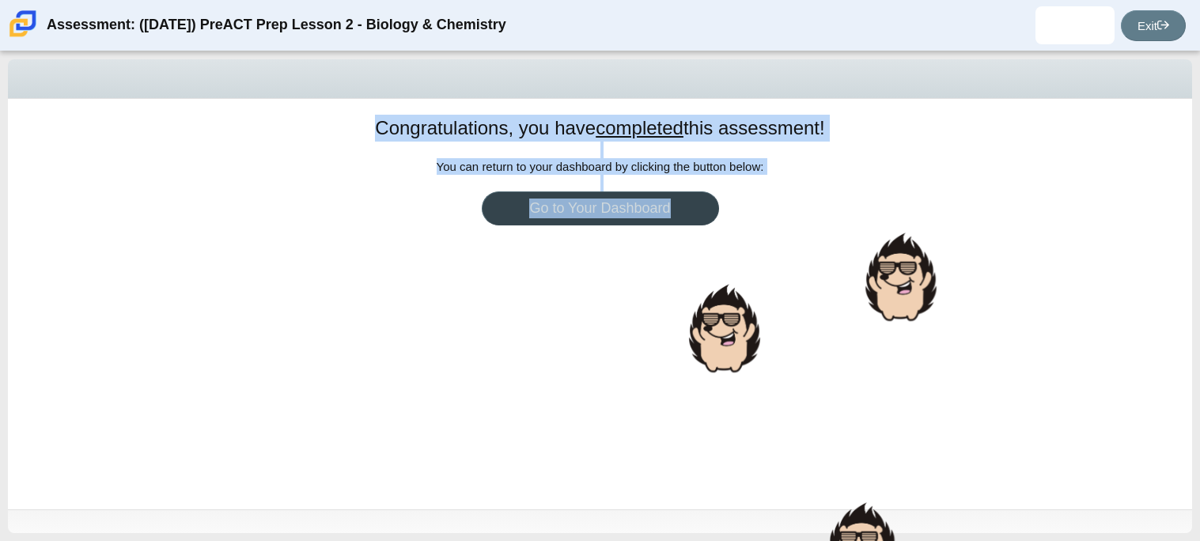
click at [531, 213] on link "Go to Your Dashboard" at bounding box center [600, 208] width 237 height 34
